Goal: Task Accomplishment & Management: Use online tool/utility

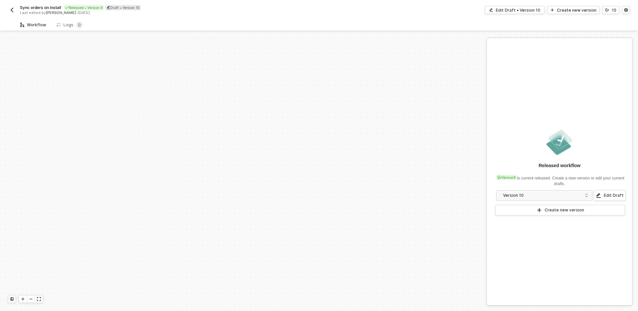
scroll to position [244, 0]
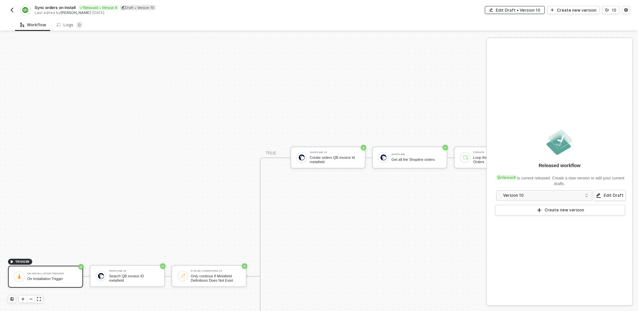
click at [520, 11] on div "Edit Draft • Version 10" at bounding box center [518, 10] width 45 height 6
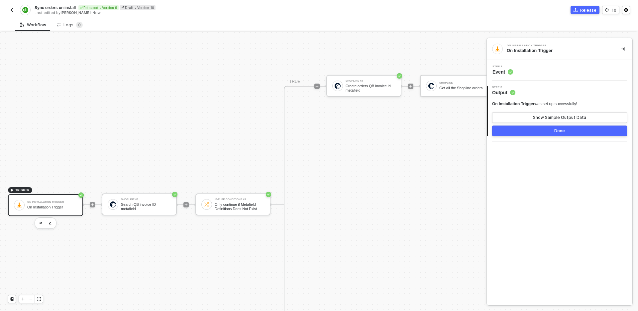
scroll to position [318, 0]
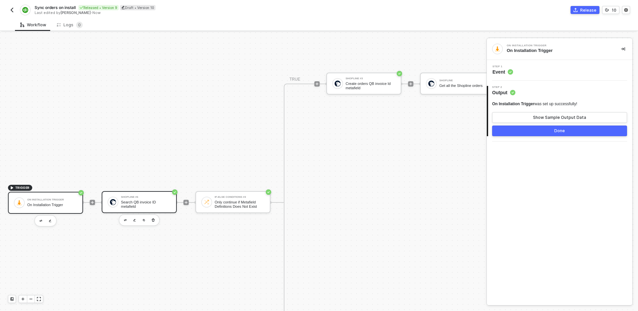
click at [154, 191] on div "Shopline #6 Search QB invoice ID metafield" at bounding box center [139, 202] width 75 height 22
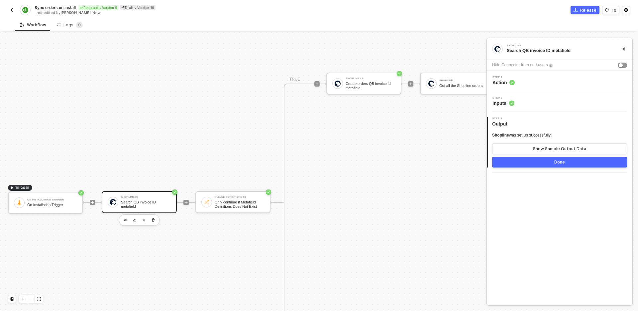
click at [551, 75] on div "Step 1 Action" at bounding box center [560, 80] width 146 height 21
click at [553, 83] on div "Step 1 Action" at bounding box center [561, 81] width 144 height 10
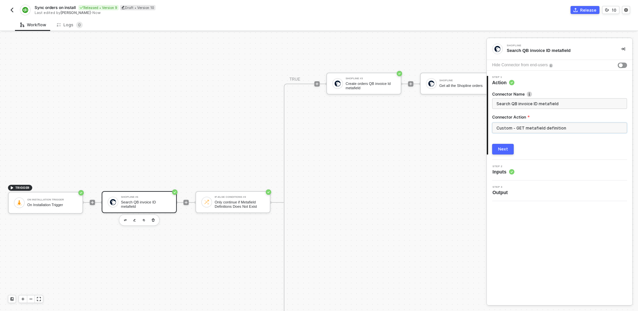
click at [559, 131] on input "Custom - GET metafield definition" at bounding box center [559, 127] width 135 height 11
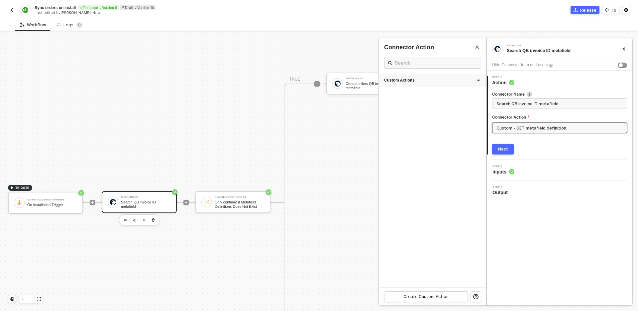
click at [447, 87] on div "Custom Actions" at bounding box center [432, 80] width 107 height 13
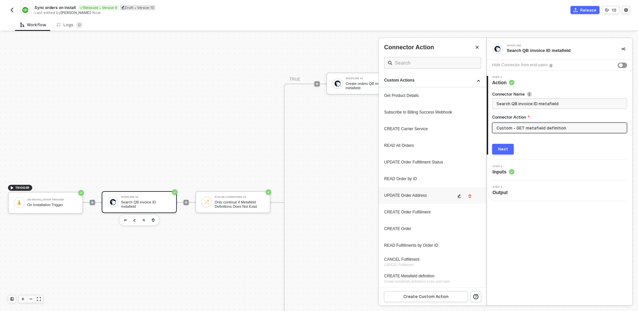
scroll to position [116, 0]
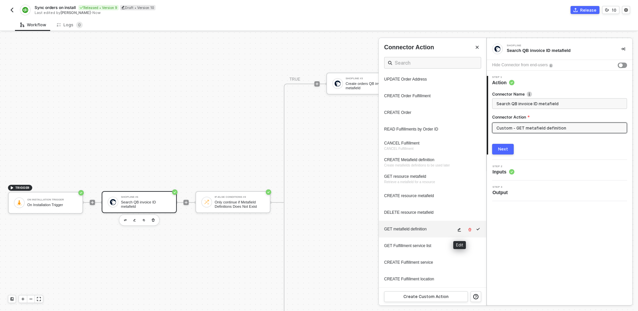
click at [456, 229] on button "button" at bounding box center [460, 229] width 8 height 8
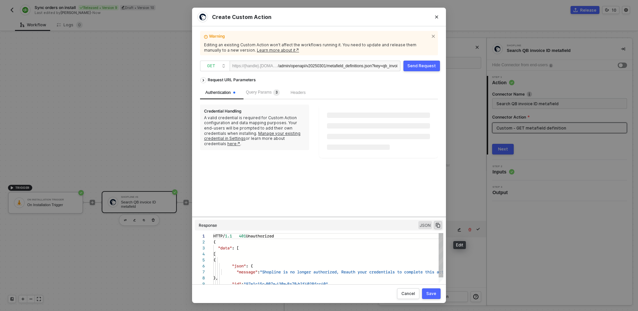
scroll to position [60, 0]
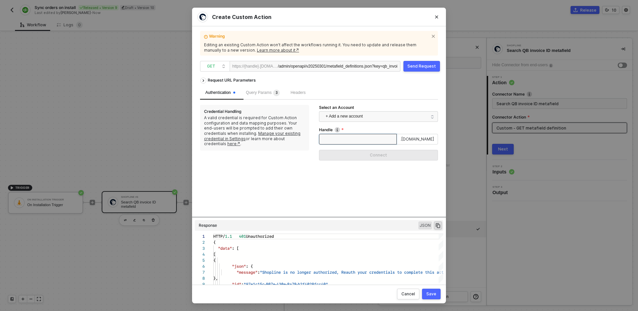
click at [358, 137] on input "Handle" at bounding box center [358, 139] width 78 height 11
type input "testcs"
click at [357, 152] on button "Connect" at bounding box center [378, 155] width 119 height 11
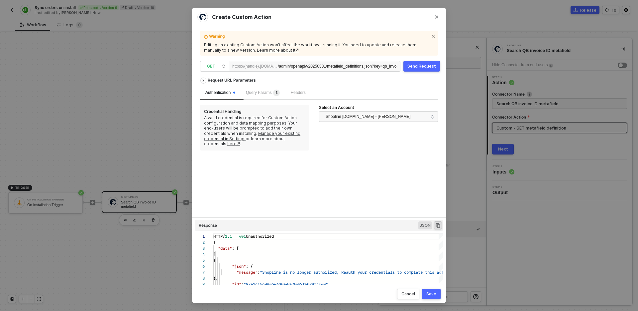
click at [357, 64] on div "/admin/openapi/v20250301/metafield_definitions.json ?key=qb_invoice_id&namespac…" at bounding box center [338, 66] width 120 height 11
click at [415, 68] on div "Send Request" at bounding box center [422, 66] width 29 height 5
click at [353, 66] on div "/admin/openapi/v20250301/metafield_definitions.json ?key=qb_invoice_id&namespac…" at bounding box center [338, 66] width 120 height 11
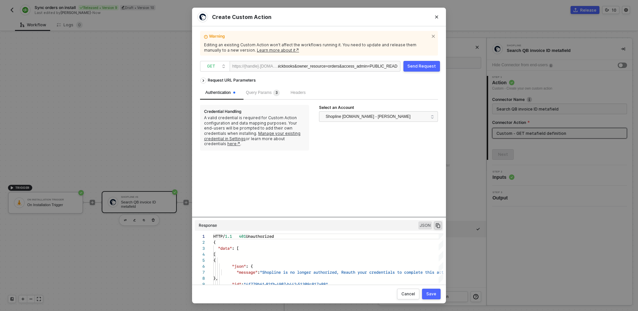
scroll to position [0, 0]
click at [320, 66] on div "/admin/openapi/v20250301/metafield_definitions.json ?key=qb_invoice_id&namespac…" at bounding box center [338, 66] width 120 height 11
click at [419, 65] on div "Send Request" at bounding box center [422, 66] width 29 height 5
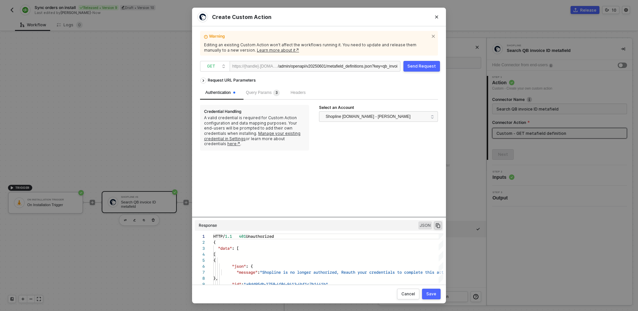
click at [332, 72] on div "Warning Editing an existing Custom Action won’t affect the workflows running it…" at bounding box center [319, 155] width 238 height 242
click at [330, 69] on div "/admin/openapi/v20250601/metafield_definitions.json ?key=qb_invoice_id&namespac…" at bounding box center [338, 66] width 120 height 11
click at [426, 67] on div "Send Request" at bounding box center [422, 66] width 29 height 5
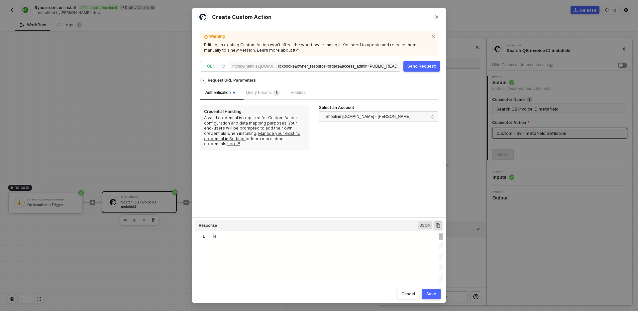
type textarea "HTTP/1.1 401 Unauthorized { "data": [ [ { "json": { "message": "Shopline is no …"
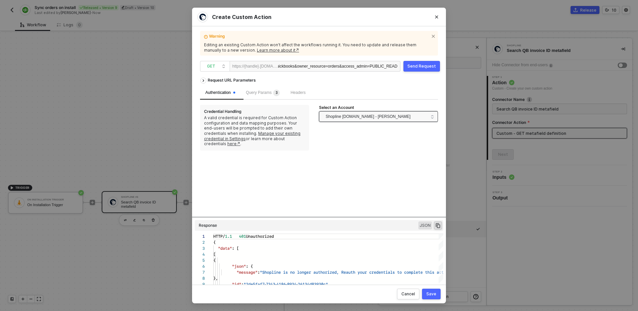
click at [391, 112] on span "Shopline [DOMAIN_NAME] - [PERSON_NAME]" at bounding box center [368, 116] width 85 height 10
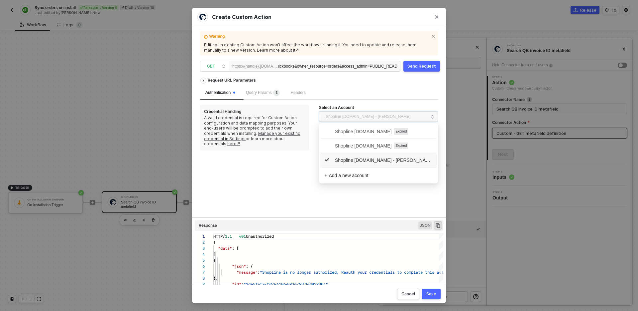
click at [385, 162] on span "Shopline [DOMAIN_NAME] - [PERSON_NAME]" at bounding box center [378, 159] width 108 height 7
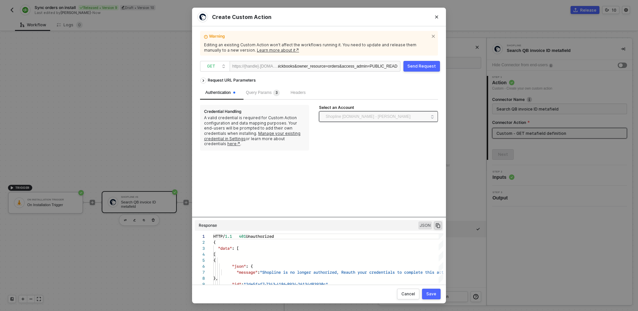
click at [384, 113] on span "Shopline [DOMAIN_NAME] - [PERSON_NAME]" at bounding box center [368, 116] width 85 height 10
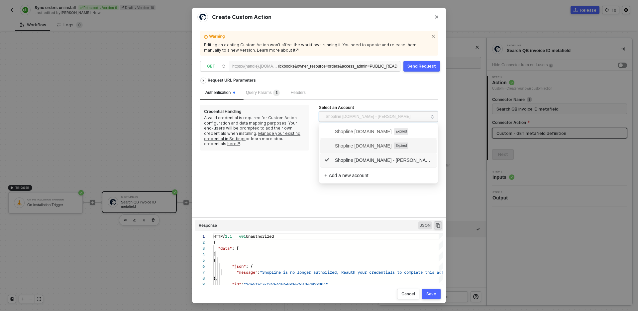
click at [384, 146] on span "Shopline [DOMAIN_NAME]" at bounding box center [357, 145] width 67 height 7
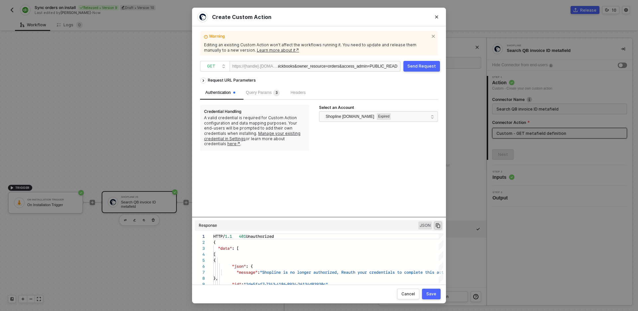
click at [383, 97] on div "Authentication Query Params 3 Headers" at bounding box center [319, 92] width 238 height 13
click at [374, 114] on span "Shopline [DOMAIN_NAME]" at bounding box center [350, 116] width 49 height 10
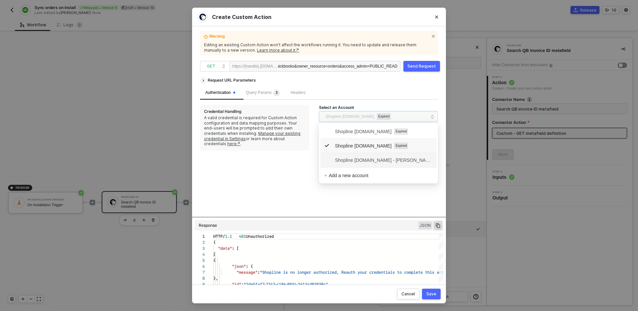
click at [381, 158] on span "Shopline [DOMAIN_NAME] - [PERSON_NAME]" at bounding box center [378, 159] width 108 height 7
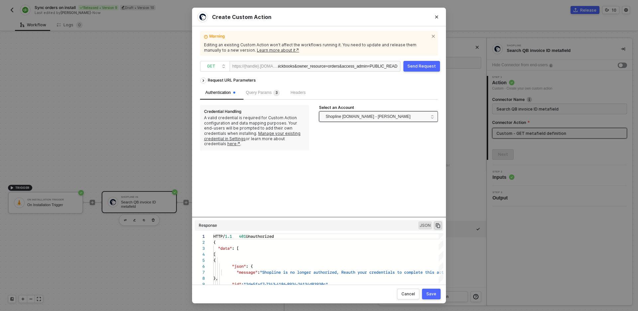
click at [398, 113] on span "Shopline [DOMAIN_NAME] - [PERSON_NAME]" at bounding box center [368, 116] width 85 height 10
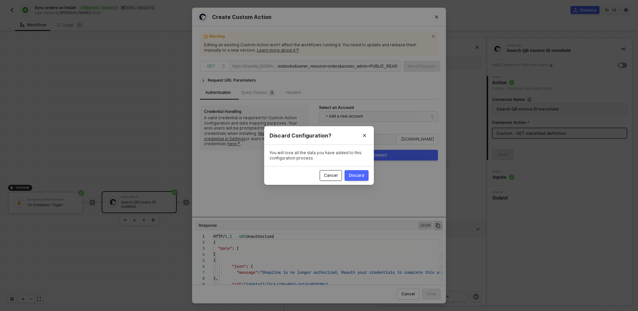
click at [337, 177] on div "Cancel" at bounding box center [331, 175] width 14 height 5
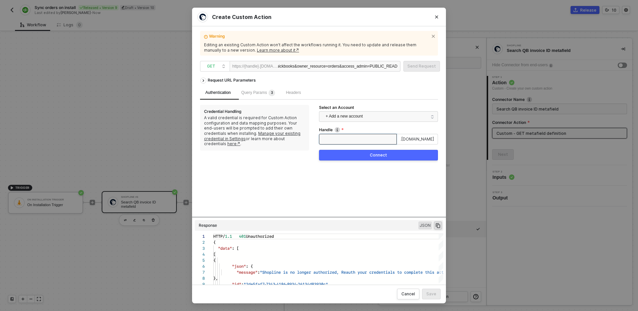
click at [360, 139] on input "Handle" at bounding box center [358, 139] width 78 height 11
type input "testcs"
click at [396, 153] on button "Connect" at bounding box center [378, 155] width 119 height 11
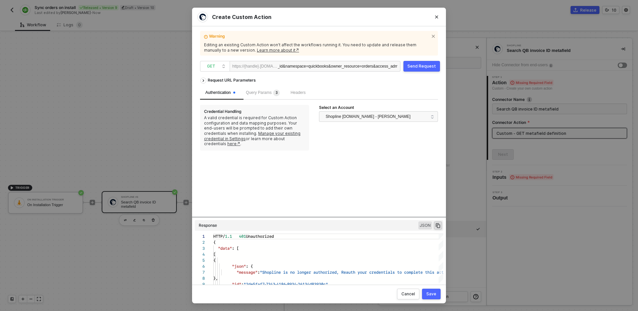
scroll to position [0, 182]
click at [421, 70] on button "Send Request" at bounding box center [422, 66] width 37 height 11
click at [325, 174] on div "Request URL Parameters Authentication Query Params 3 Headers Credential Handlin…" at bounding box center [319, 145] width 238 height 143
click at [288, 174] on div "Request URL Parameters Authentication Query Params 3 Headers Credential Handlin…" at bounding box center [319, 145] width 238 height 143
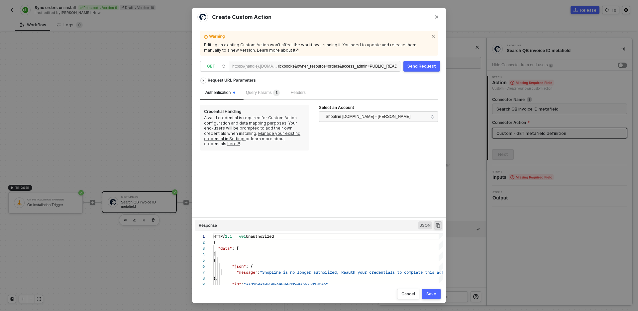
click at [357, 194] on div "Request URL Parameters Authentication Query Params 3 Headers Credential Handlin…" at bounding box center [319, 145] width 238 height 143
click at [272, 192] on div "Request URL Parameters Authentication Query Params 3 Headers Credential Handlin…" at bounding box center [319, 145] width 238 height 143
click at [438, 15] on icon "Close" at bounding box center [437, 17] width 4 height 4
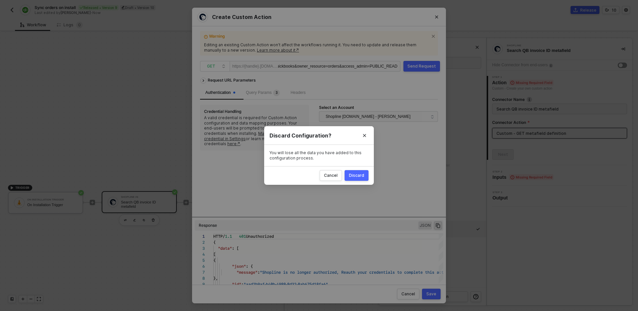
click at [360, 175] on div "Discard" at bounding box center [356, 175] width 15 height 5
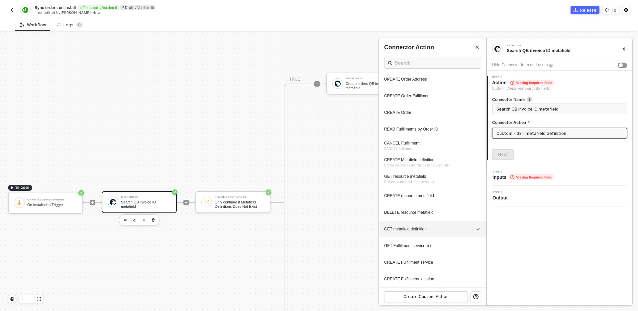
click at [344, 184] on div at bounding box center [319, 171] width 638 height 278
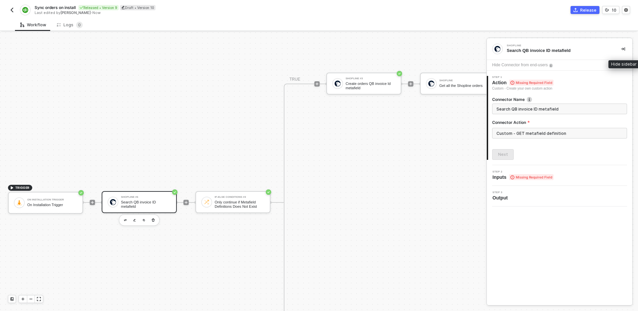
click at [625, 48] on icon "icon-collapse-right" at bounding box center [623, 49] width 4 height 4
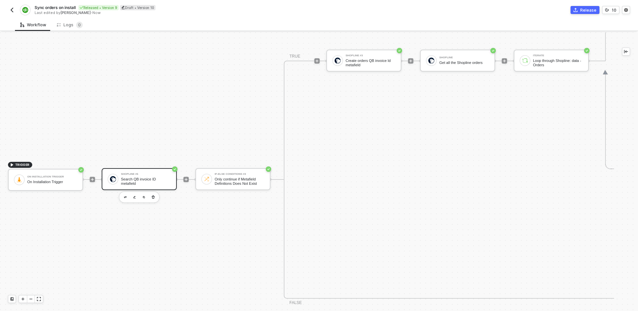
scroll to position [339, 0]
click at [386, 68] on div "Shopline #3 Create orders QB invoice Id metafield" at bounding box center [363, 62] width 75 height 22
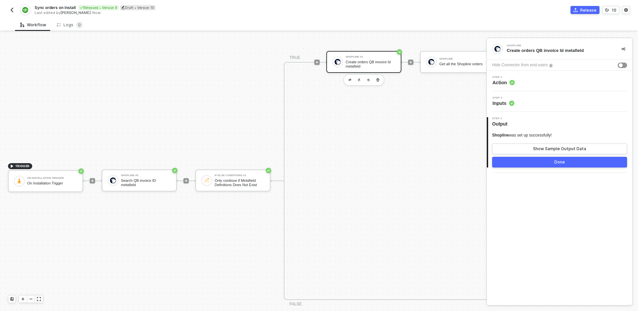
click at [541, 86] on div "Step 1 Action" at bounding box center [560, 80] width 146 height 21
click at [531, 80] on div "Step 1 Action" at bounding box center [561, 81] width 144 height 10
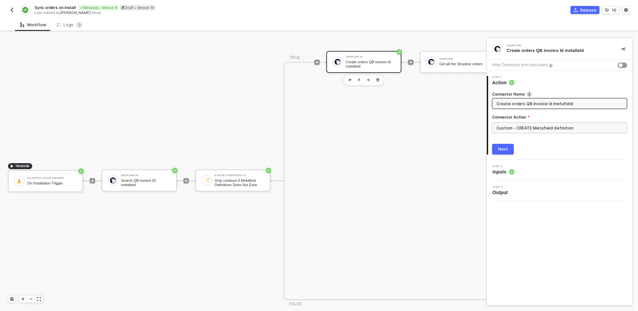
click at [565, 128] on input "Custom - CREATE Metafield definition" at bounding box center [559, 127] width 135 height 11
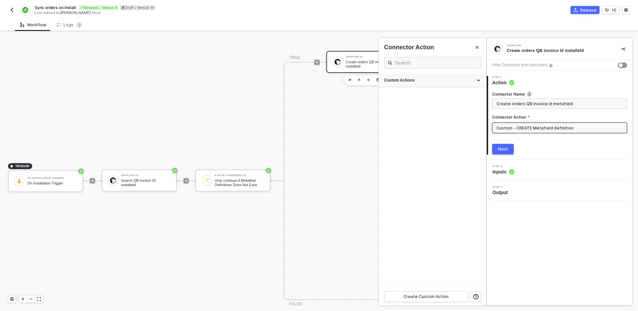
click at [453, 77] on div "Custom Actions" at bounding box center [432, 80] width 107 height 13
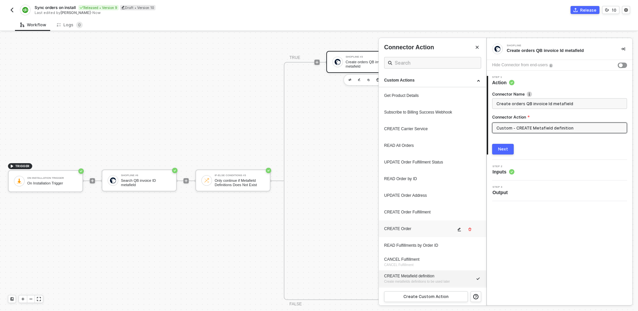
scroll to position [116, 0]
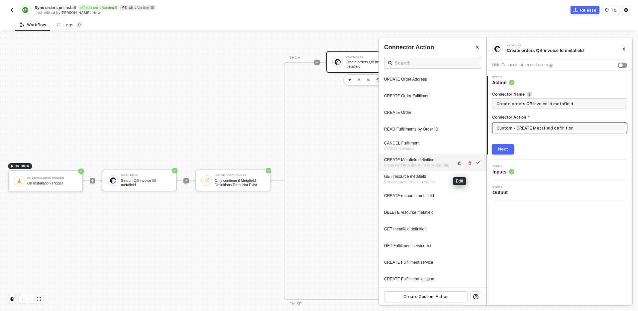
click at [459, 167] on button "button" at bounding box center [460, 163] width 8 height 8
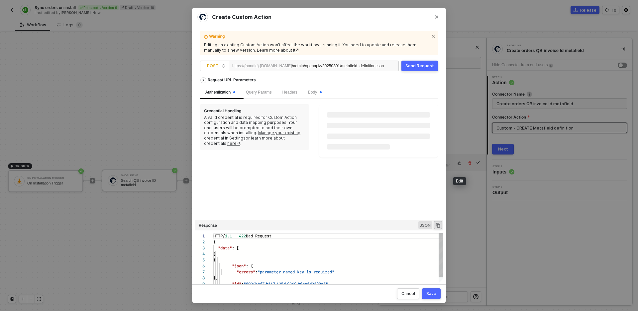
scroll to position [60, 0]
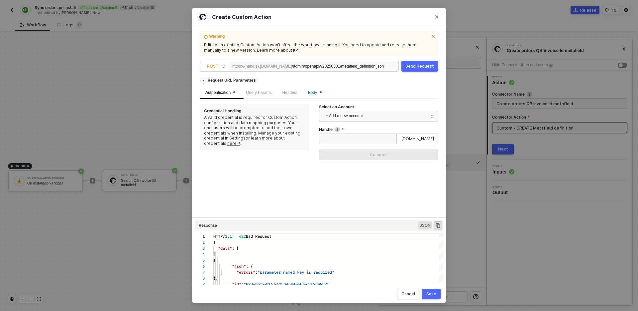
click at [315, 90] on span "Body" at bounding box center [315, 92] width 14 height 5
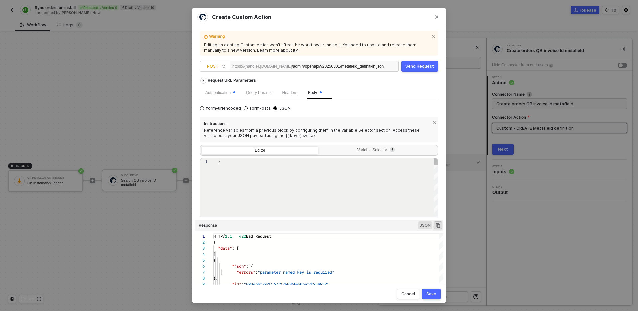
type textarea "{ "definition": { "description":"{{Description}}", "key":"{{Key}}", "name":"{{N…"
click at [340, 102] on div "Authentication Query Params Headers Body form-urlencoded form-data JSON Instruc…" at bounding box center [319, 173] width 238 height 175
click at [436, 20] on button "Close" at bounding box center [437, 17] width 11 height 11
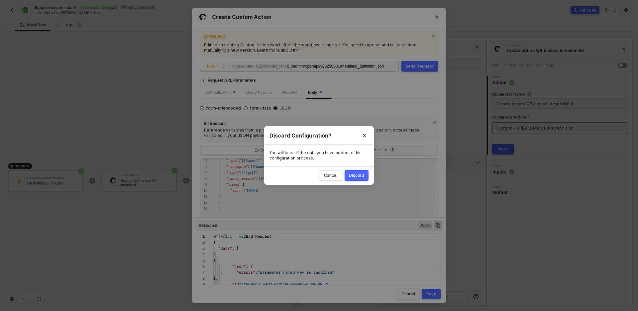
click at [360, 179] on button "Discard" at bounding box center [357, 175] width 24 height 11
radio input "true"
radio input "false"
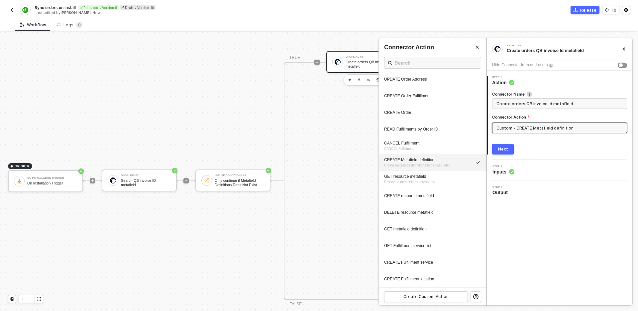
click at [147, 181] on div at bounding box center [319, 171] width 638 height 278
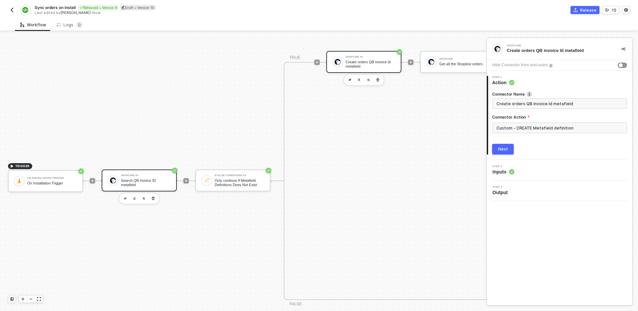
click at [140, 181] on div "Search QB invoice ID metafield" at bounding box center [146, 182] width 50 height 8
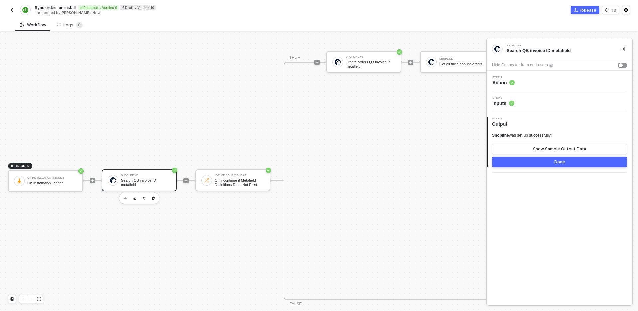
click at [559, 78] on div "Step 1 Action" at bounding box center [561, 81] width 144 height 10
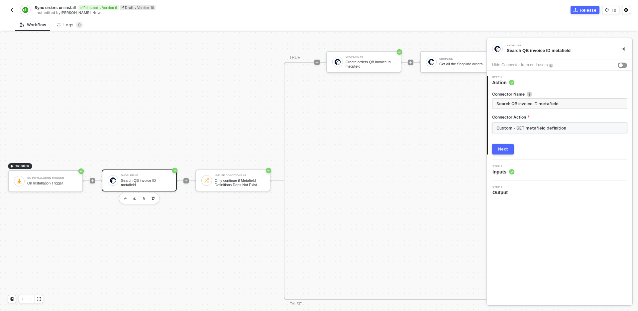
click at [561, 125] on input "Custom - GET metafield definition" at bounding box center [559, 127] width 135 height 11
click at [431, 80] on div "Custom Actions" at bounding box center [432, 80] width 97 height 6
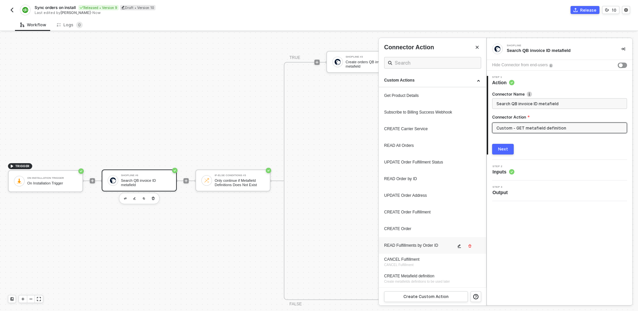
scroll to position [116, 0]
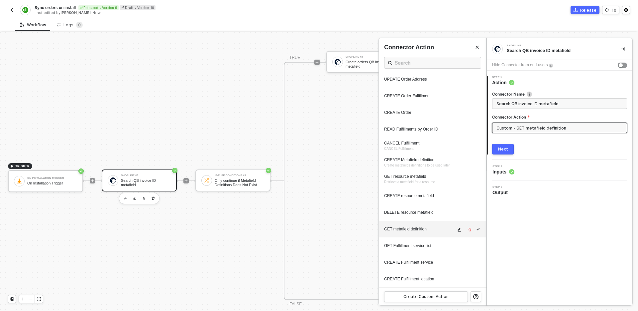
click at [461, 229] on icon "icon-edit" at bounding box center [459, 229] width 4 height 4
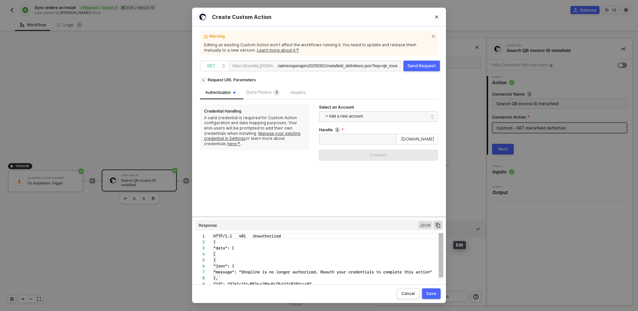
scroll to position [60, 0]
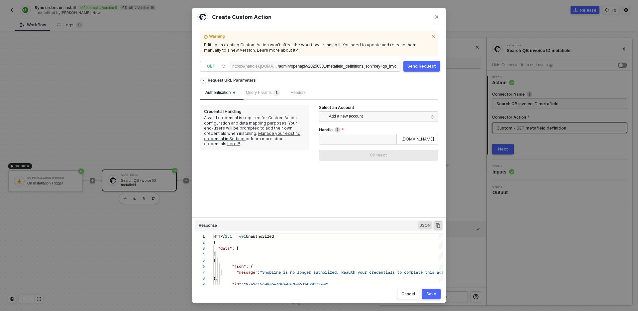
click at [259, 86] on div "Query Params 3" at bounding box center [263, 92] width 45 height 13
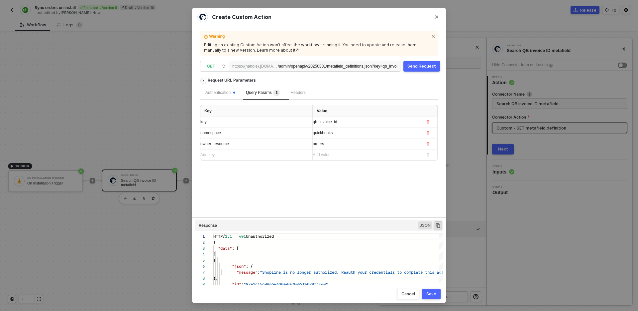
click at [364, 186] on div "Request URL Parameters Authentication Query Params 3 Headers Key Value key qb_i…" at bounding box center [319, 145] width 238 height 143
click at [364, 77] on div "Request URL Parameters" at bounding box center [319, 80] width 238 height 12
click at [384, 65] on span "?key=qb_invoice_id&namespace=quickbooks&owner_resource=orders" at bounding box center [435, 66] width 126 height 5
click at [226, 99] on div "Authentication Query Params 3 Headers Key Value key qb_invoice_id namespace qui…" at bounding box center [319, 123] width 238 height 74
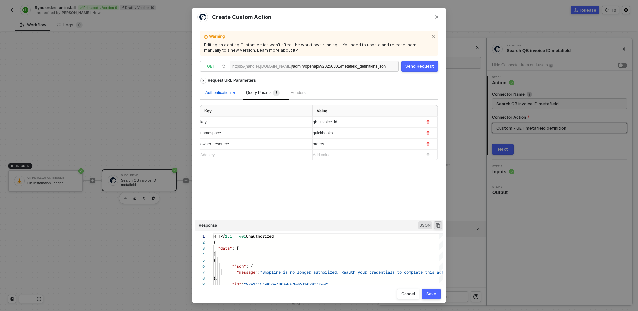
click at [225, 95] on div "Authentication" at bounding box center [220, 92] width 30 height 6
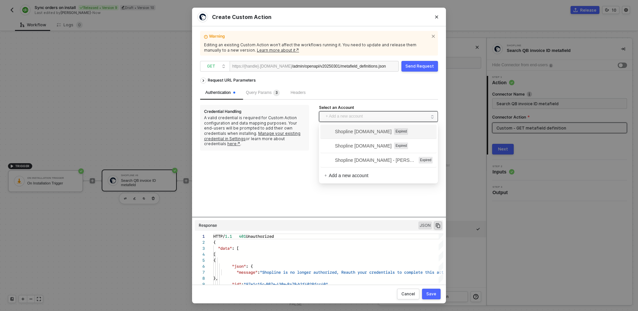
click at [362, 115] on span "+ Add a new account" at bounding box center [380, 116] width 108 height 11
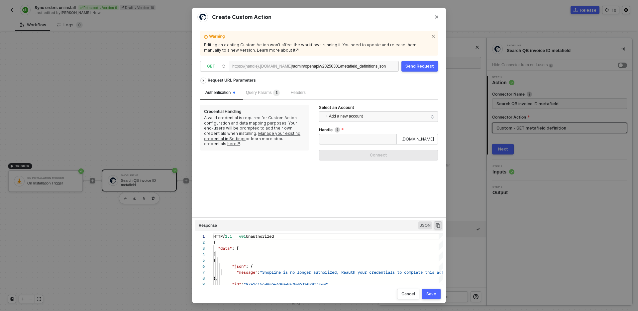
click at [285, 180] on div "Request URL Parameters Authentication Query Params 3 Headers Credential Handlin…" at bounding box center [319, 145] width 238 height 143
click at [361, 128] on div "Handle" at bounding box center [378, 130] width 119 height 7
click at [361, 138] on input "Handle" at bounding box center [358, 139] width 78 height 11
type input "testcs"
click at [393, 152] on button "Connect" at bounding box center [378, 155] width 119 height 11
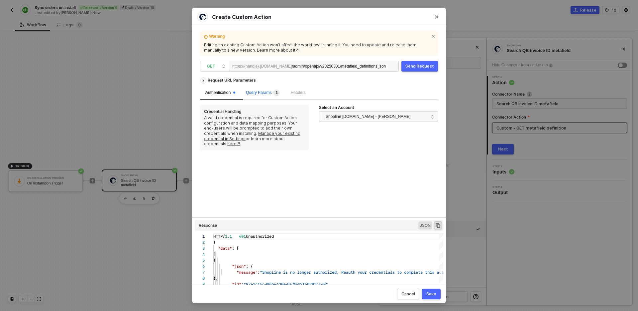
click at [267, 93] on span "Query Params 3" at bounding box center [263, 92] width 34 height 5
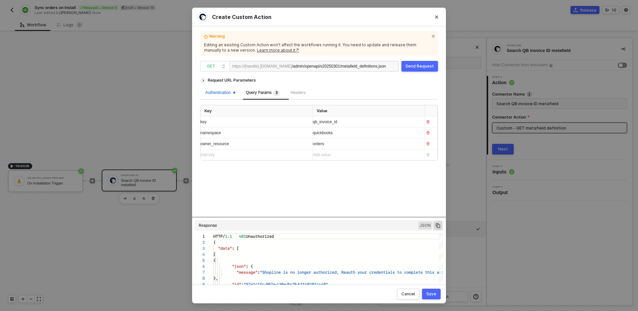
click at [222, 92] on div "Authentication" at bounding box center [220, 92] width 30 height 6
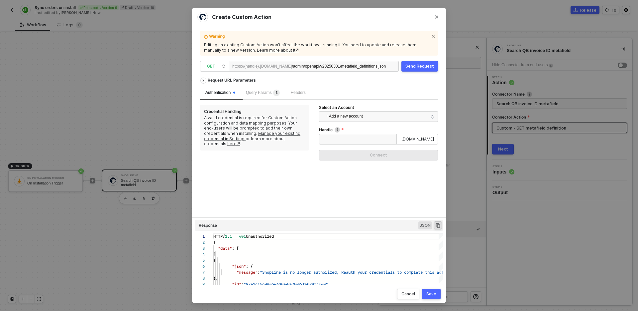
click at [330, 67] on div "/admin/openapi/v20250301/metafield_definitions.json" at bounding box center [339, 66] width 94 height 11
click at [396, 65] on div "https://{handle}.[DOMAIN_NAME] /admin/openapi/v20250301/metafield_definitions.j…" at bounding box center [314, 66] width 169 height 11
click at [423, 64] on div "Send Request" at bounding box center [420, 66] width 29 height 5
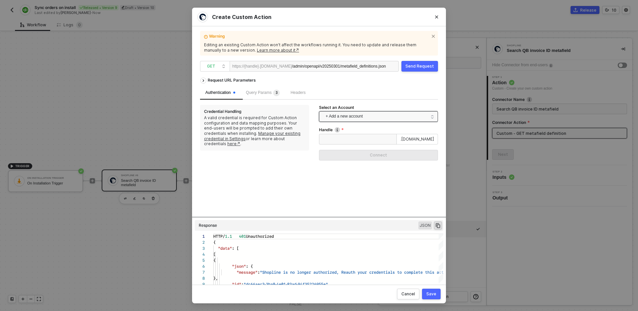
click at [370, 120] on span "+ Add a new account" at bounding box center [380, 116] width 108 height 11
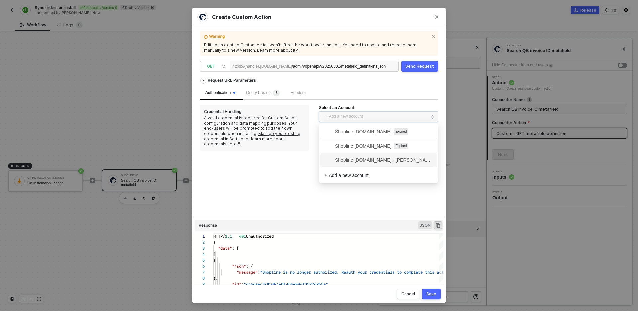
click at [368, 162] on span "Shopline [DOMAIN_NAME] - [PERSON_NAME]" at bounding box center [378, 159] width 108 height 7
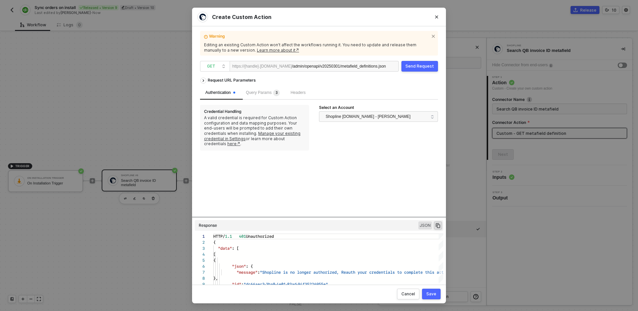
click at [419, 67] on div "Send Request" at bounding box center [420, 66] width 29 height 5
click at [268, 82] on div "Request URL Parameters" at bounding box center [319, 80] width 238 height 12
click at [270, 95] on div "Query Params 3" at bounding box center [263, 92] width 34 height 7
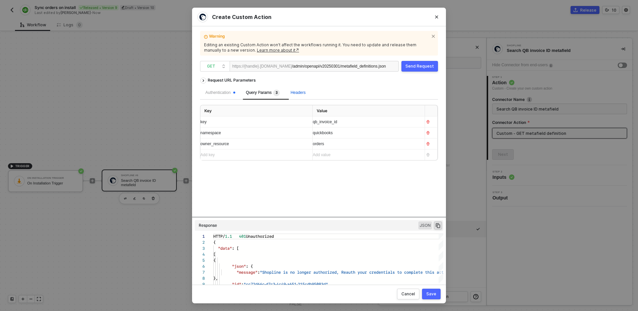
click at [297, 93] on span "Headers" at bounding box center [298, 92] width 15 height 5
click at [268, 94] on span "Query Params 3" at bounding box center [263, 92] width 34 height 5
click at [227, 93] on div "Authentication" at bounding box center [220, 92] width 30 height 6
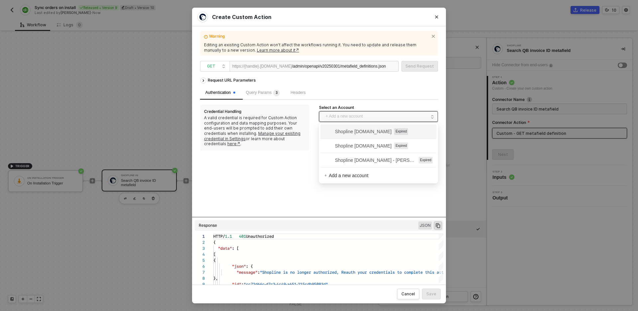
click at [365, 114] on span "+ Add a new account" at bounding box center [380, 116] width 108 height 11
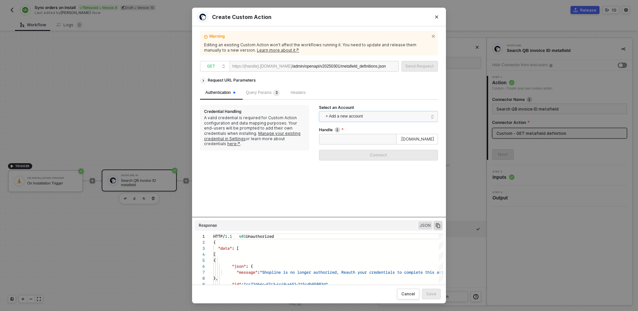
click at [299, 176] on div "Request URL Parameters Authentication Query Params 3 Headers Credential Handlin…" at bounding box center [319, 145] width 238 height 143
click at [410, 294] on div "Cancel" at bounding box center [409, 293] width 14 height 5
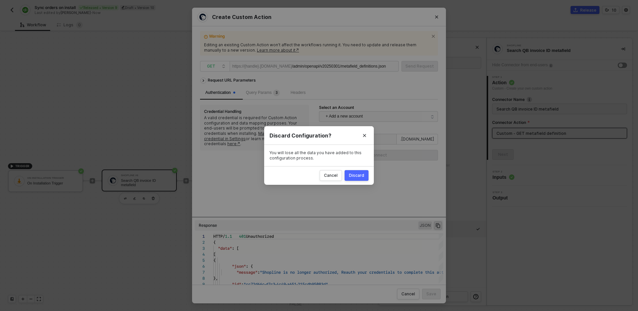
click at [360, 176] on div "Discard" at bounding box center [356, 175] width 15 height 5
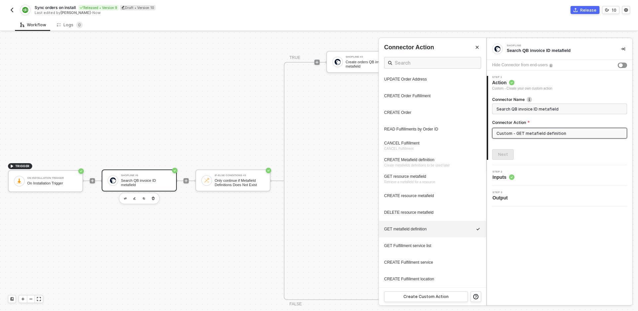
click at [624, 48] on icon "icon-collapse-right" at bounding box center [623, 49] width 4 height 4
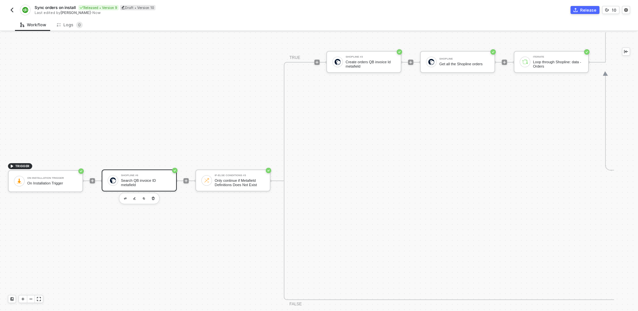
click at [10, 10] on img "button" at bounding box center [11, 9] width 5 height 5
